Goal: Check status

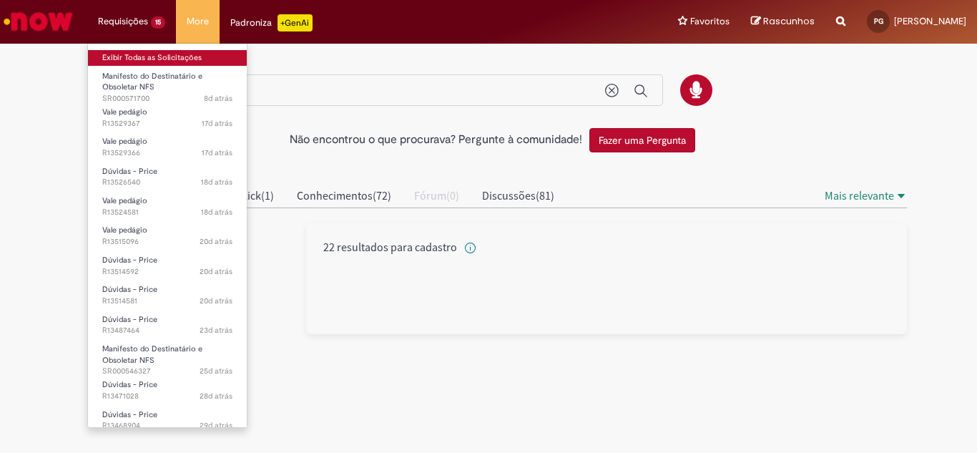
click at [159, 61] on link "Exibir Todas as Solicitações" at bounding box center [167, 58] width 159 height 16
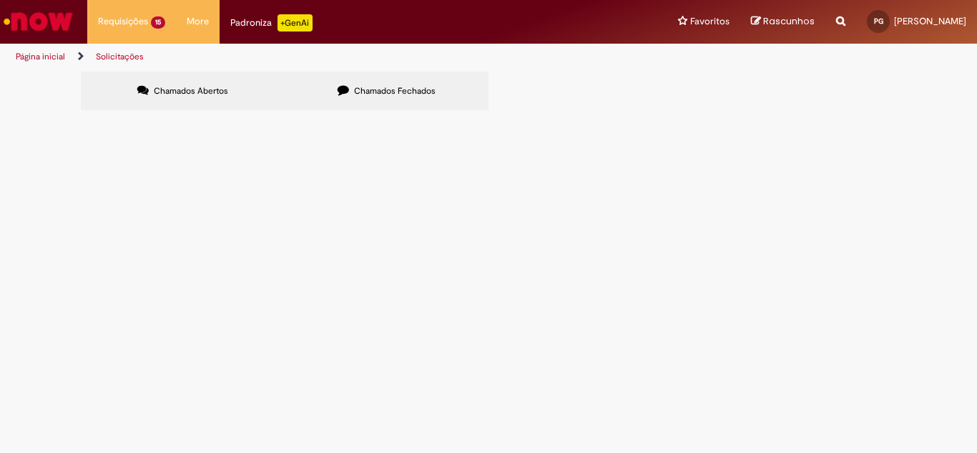
click at [0, 0] on span "Boa tarde, tudo bem ? Tenho todas as cargas que nao recebi reembolso das descar…" at bounding box center [0, 0] width 0 height 0
click at [0, 0] on span "R13514592" at bounding box center [0, 0] width 0 height 0
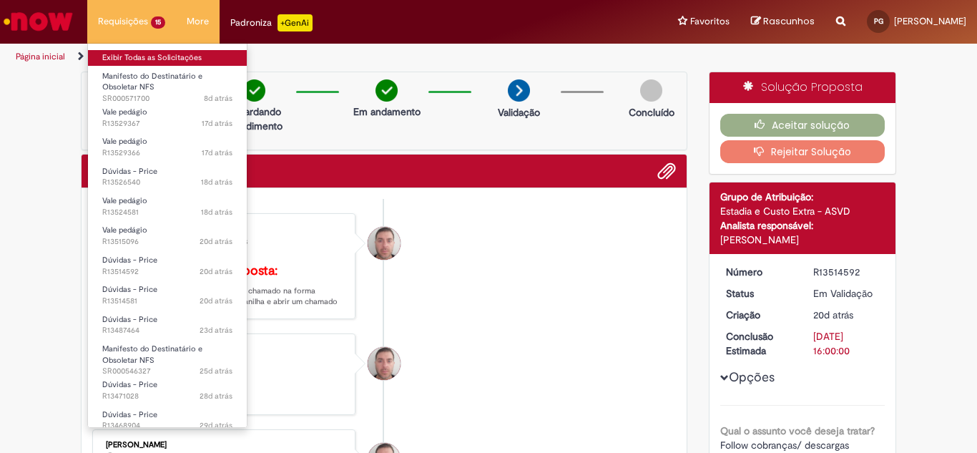
click at [127, 59] on link "Exibir Todas as Solicitações" at bounding box center [167, 58] width 159 height 16
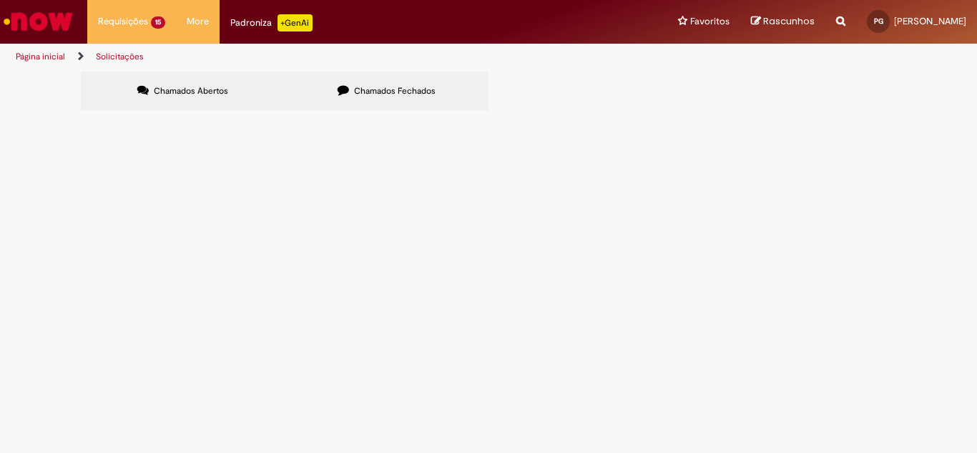
scroll to position [72, 0]
click at [0, 0] on span "Dúvidas - Price" at bounding box center [0, 0] width 0 height 0
click at [0, 0] on span "R13514581" at bounding box center [0, 0] width 0 height 0
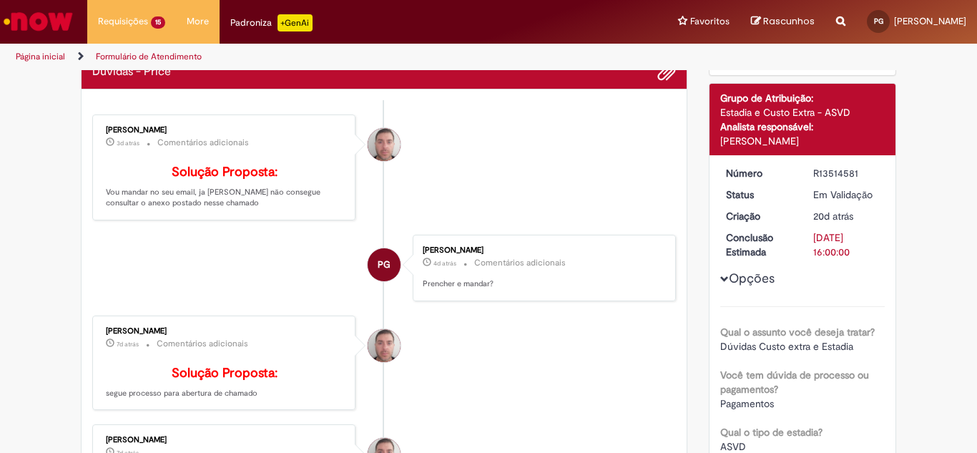
scroll to position [143, 0]
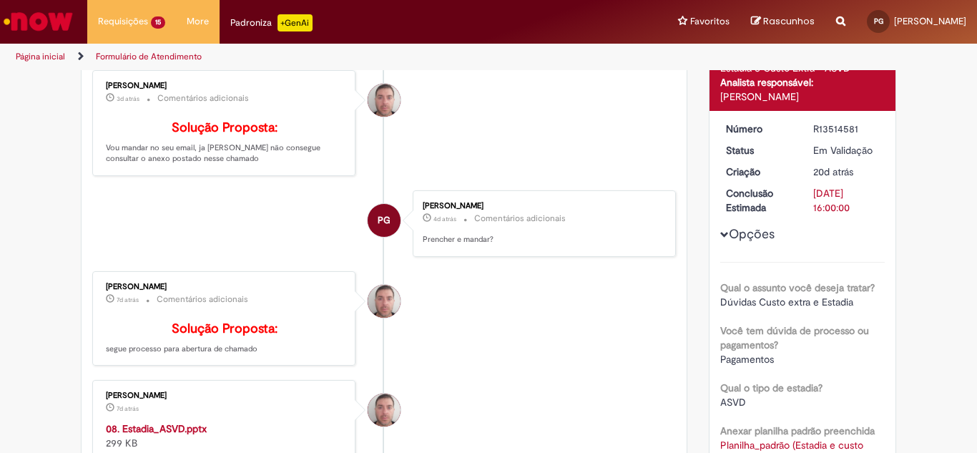
click at [225, 337] on b "Solução Proposta:" at bounding box center [225, 329] width 106 height 16
click at [188, 337] on b "Solução Proposta:" at bounding box center [225, 329] width 106 height 16
click at [255, 111] on div "[PERSON_NAME] 3d atrás 3 dias atrás Comentários adicionais Solução Proposta: Vo…" at bounding box center [224, 122] width 255 height 97
drag, startPoint x: 200, startPoint y: 127, endPoint x: 321, endPoint y: 134, distance: 120.4
click at [313, 134] on h4 "Solução Proposta:" at bounding box center [225, 128] width 238 height 14
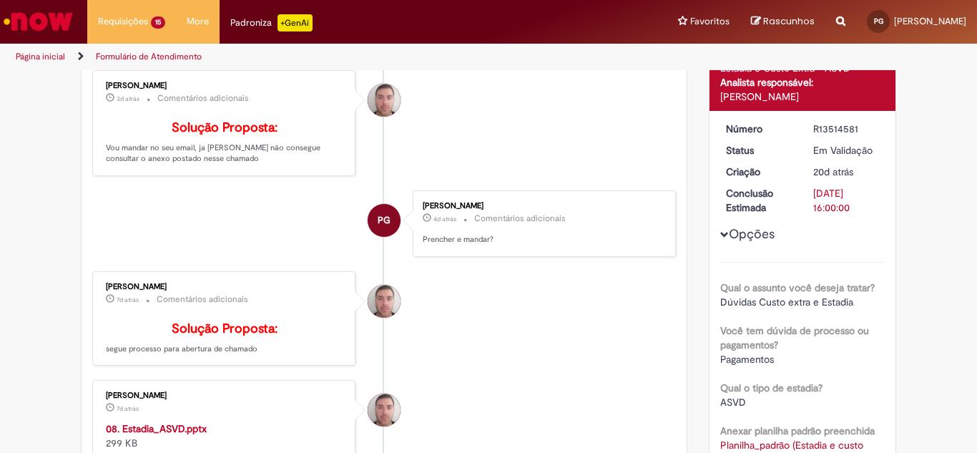
click at [411, 135] on li "[PERSON_NAME] 3d atrás 3 dias atrás Comentários adicionais Solução Proposta: Vo…" at bounding box center [384, 123] width 584 height 106
click at [531, 108] on li "[PERSON_NAME] 3d atrás 3 dias atrás Comentários adicionais Solução Proposta: Vo…" at bounding box center [384, 123] width 584 height 106
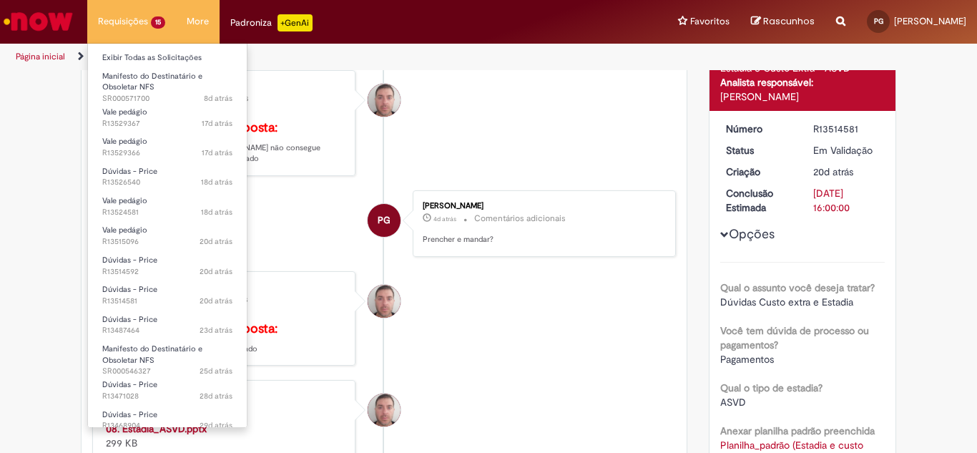
click at [127, 30] on li "Requisições 15 Exibir Todas as Solicitações Manifesto do Destinatário e Obsolet…" at bounding box center [131, 21] width 89 height 43
click at [117, 61] on link "Exibir Todas as Solicitações" at bounding box center [167, 58] width 159 height 16
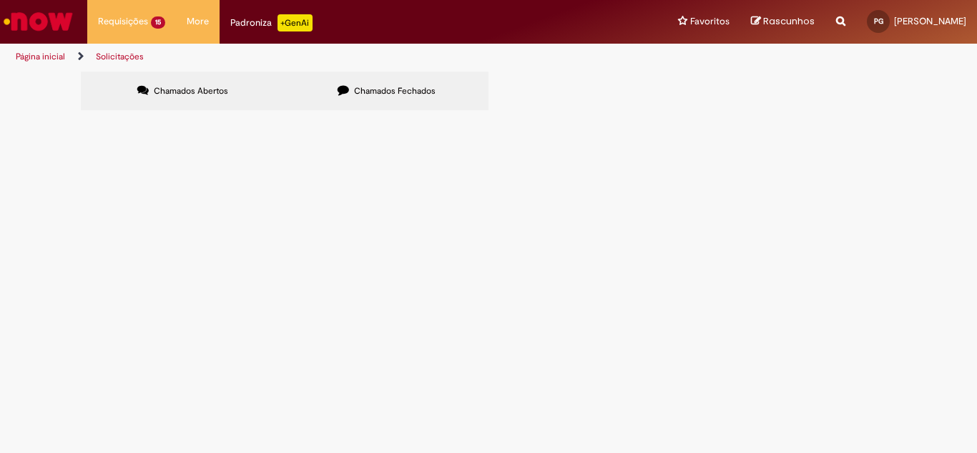
scroll to position [72, 0]
